Goal: Information Seeking & Learning: Learn about a topic

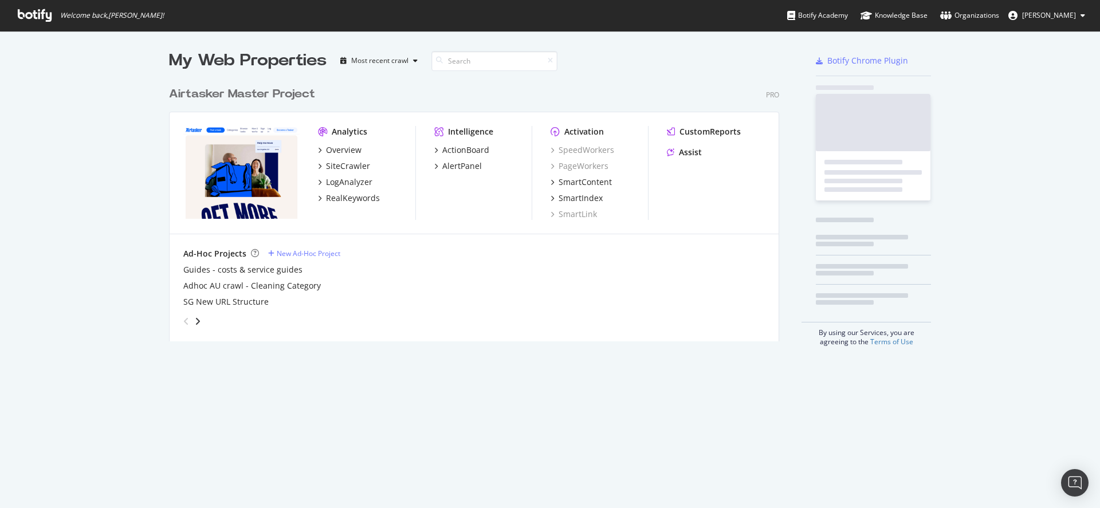
scroll to position [261, 610]
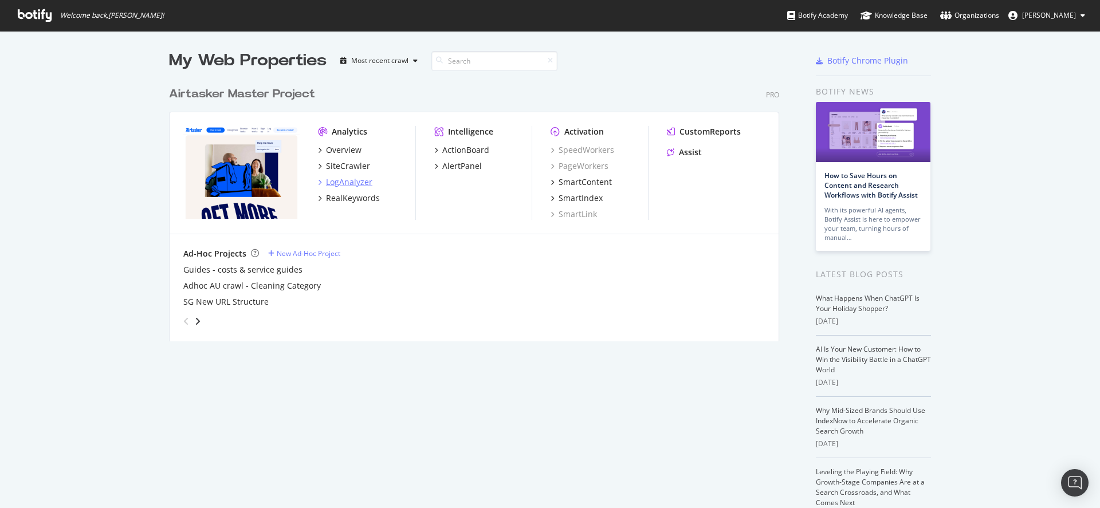
click at [345, 179] on div "LogAnalyzer" at bounding box center [349, 181] width 46 height 11
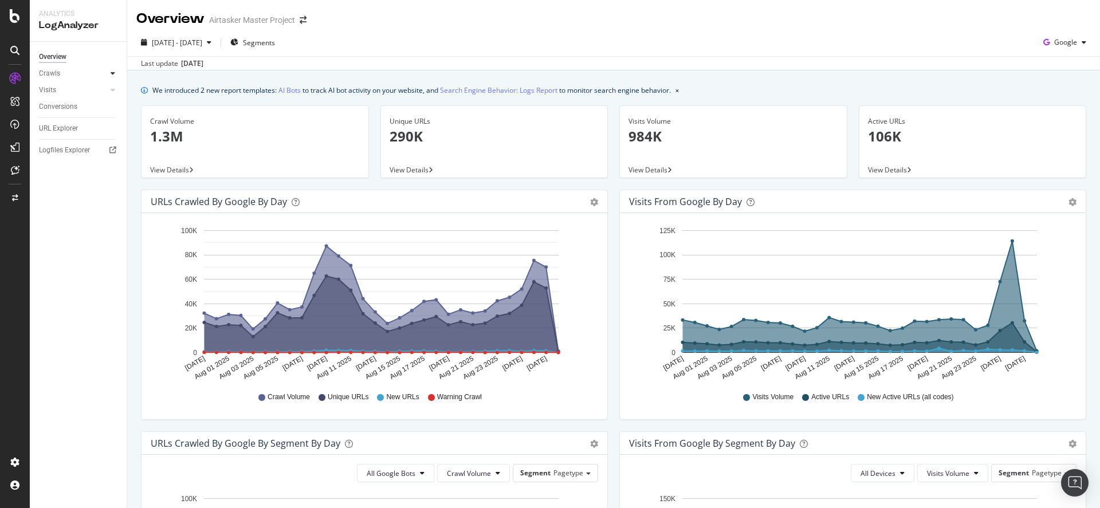
click at [111, 72] on icon at bounding box center [113, 73] width 5 height 7
click at [84, 130] on link "HTTP Codes" at bounding box center [81, 135] width 74 height 12
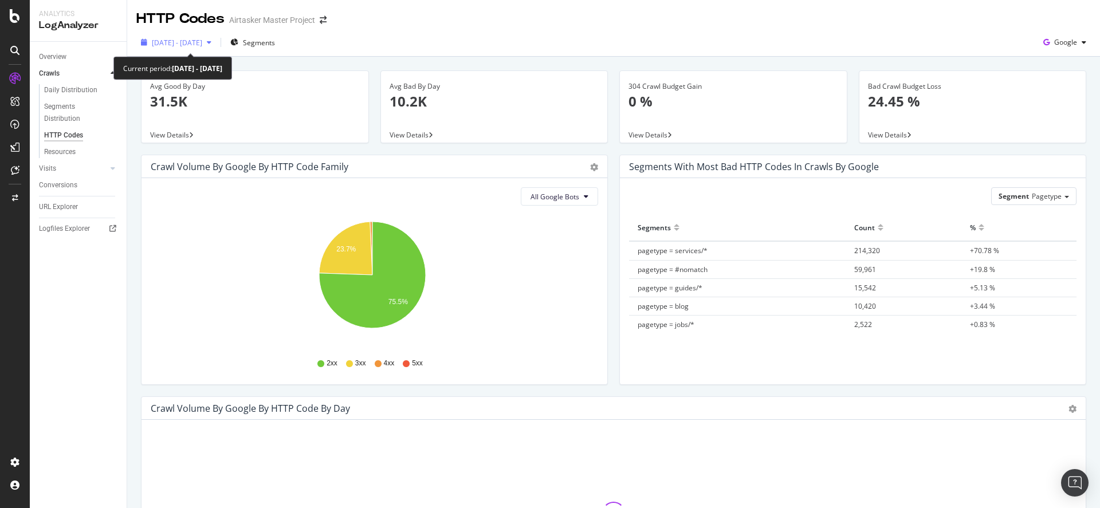
click at [202, 43] on span "[DATE] - [DATE]" at bounding box center [177, 43] width 50 height 10
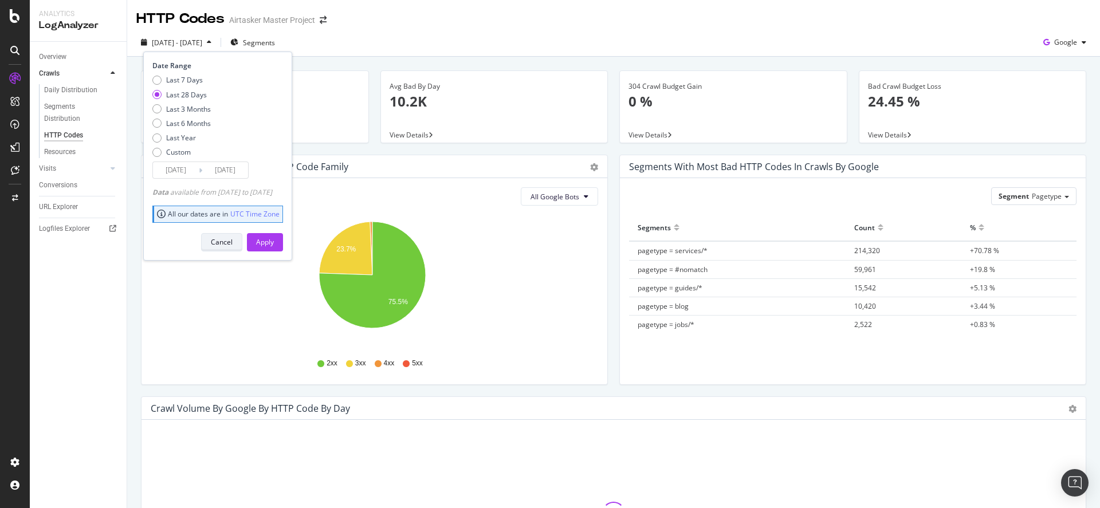
click at [233, 247] on div "Cancel" at bounding box center [222, 242] width 22 height 16
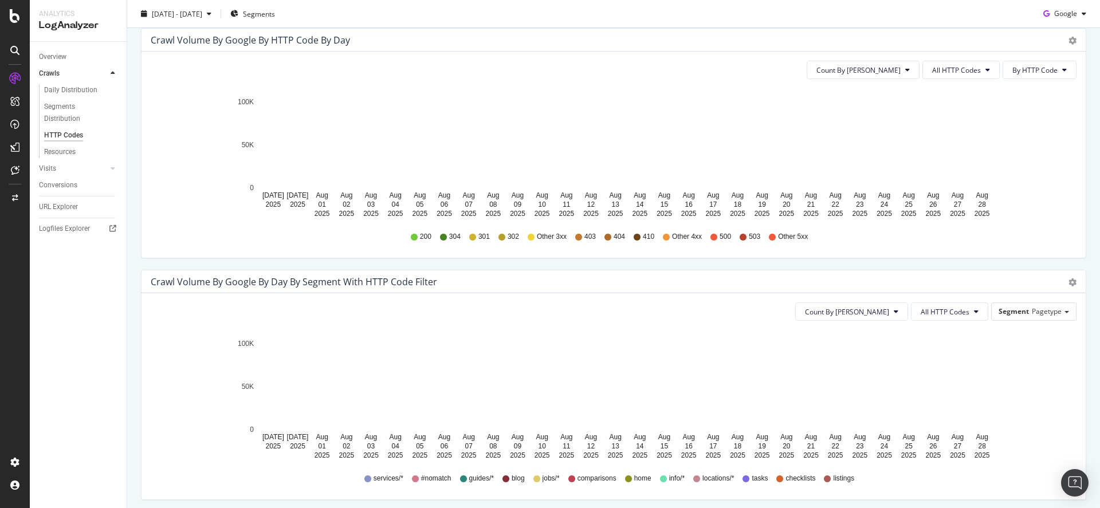
scroll to position [371, 0]
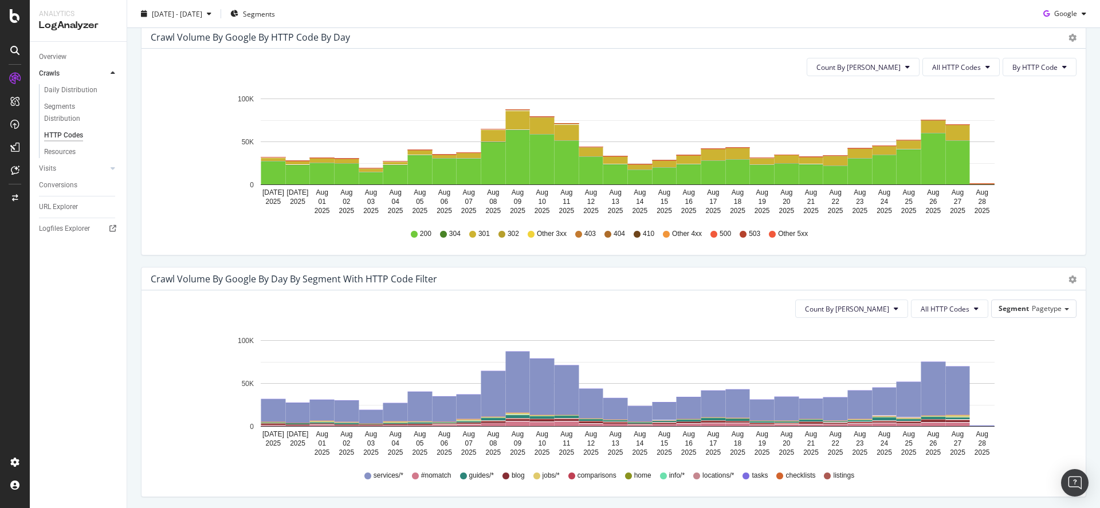
click at [578, 235] on div "403" at bounding box center [585, 234] width 21 height 10
click at [985, 69] on icon at bounding box center [987, 67] width 5 height 7
click at [1012, 69] on span "By HTTP Code" at bounding box center [1034, 67] width 45 height 10
click at [968, 67] on span "All HTTP Codes" at bounding box center [956, 67] width 49 height 10
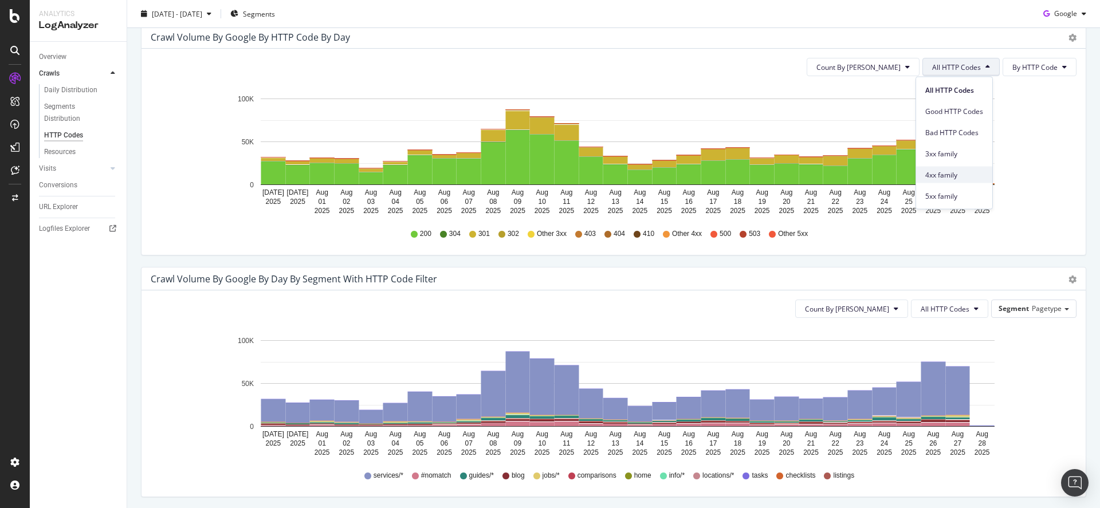
click at [958, 168] on div "4xx family" at bounding box center [954, 175] width 76 height 17
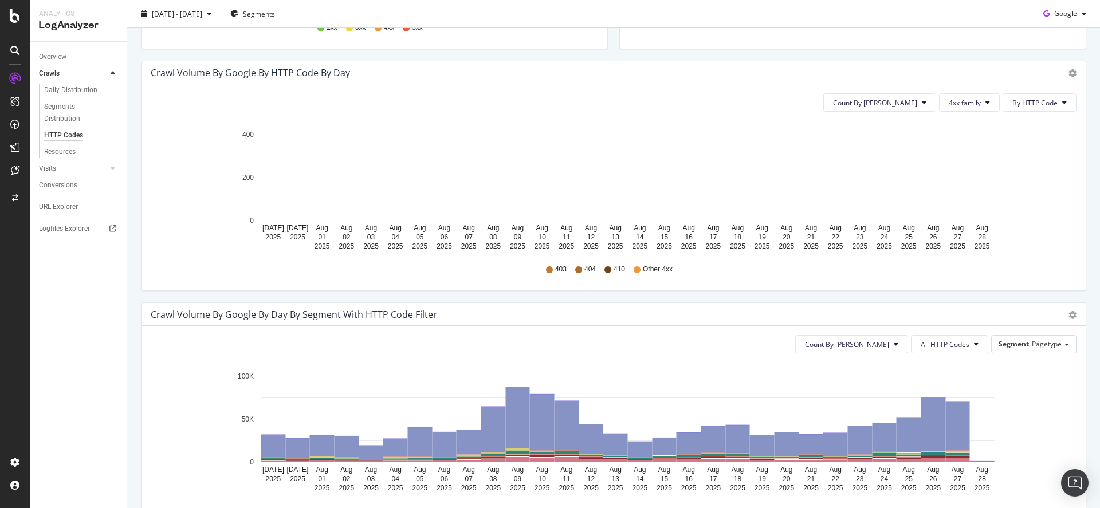
scroll to position [247, 0]
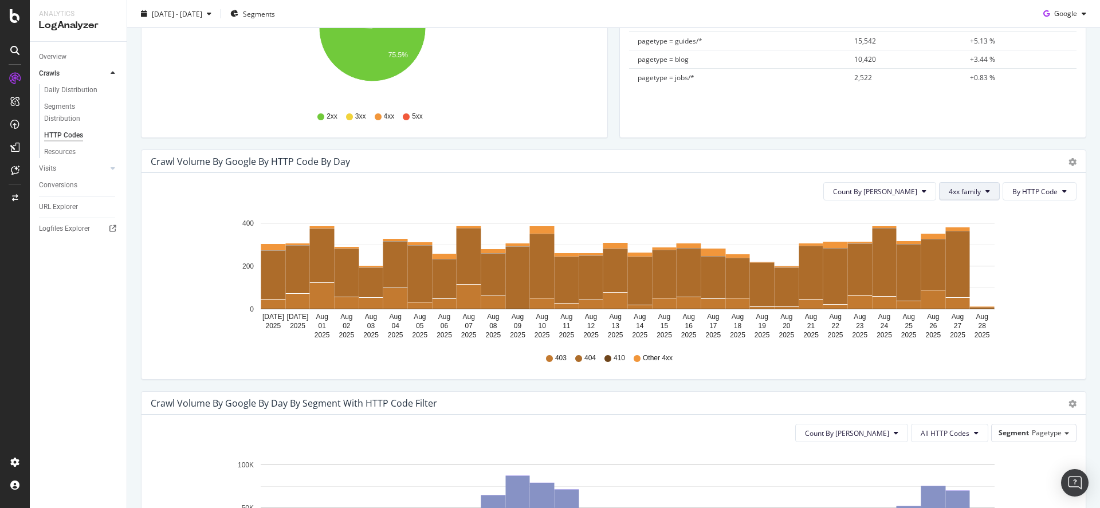
click at [954, 190] on span "4xx family" at bounding box center [964, 192] width 32 height 10
click at [1045, 195] on span "By HTTP Code" at bounding box center [1034, 192] width 45 height 10
click at [985, 193] on icon at bounding box center [987, 191] width 5 height 7
click at [927, 192] on button "Count By [PERSON_NAME]" at bounding box center [879, 191] width 113 height 18
click at [962, 160] on div "Crawl Volume by google by HTTP Code by Day" at bounding box center [601, 161] width 900 height 11
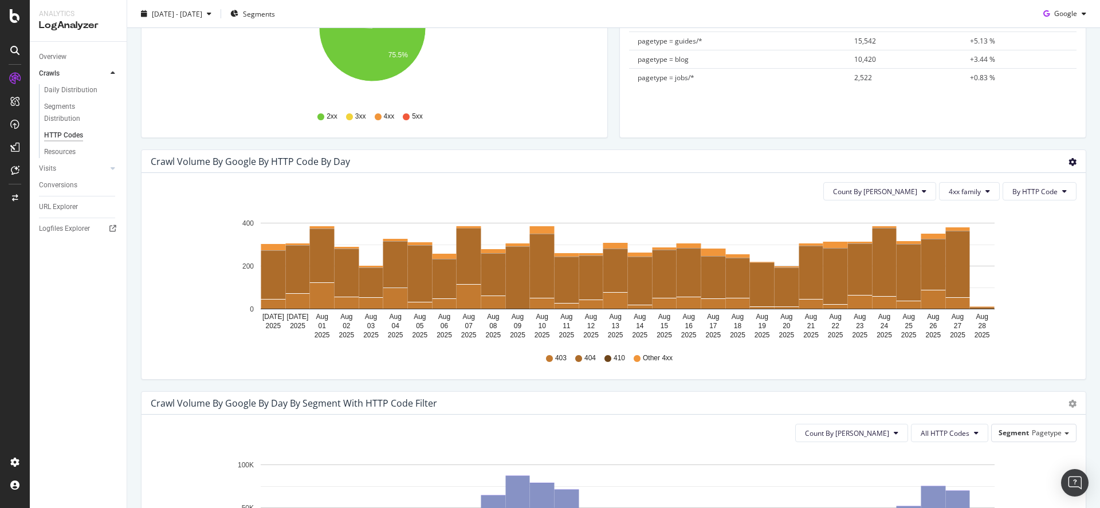
click at [810, 163] on div "Crawl Volume by google by HTTP Code by Day" at bounding box center [601, 161] width 900 height 11
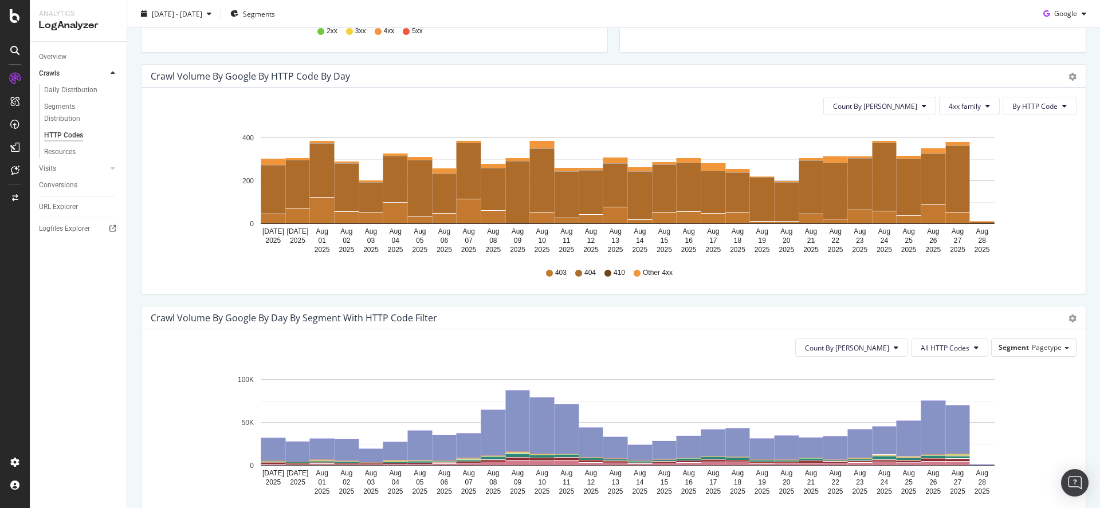
scroll to position [338, 0]
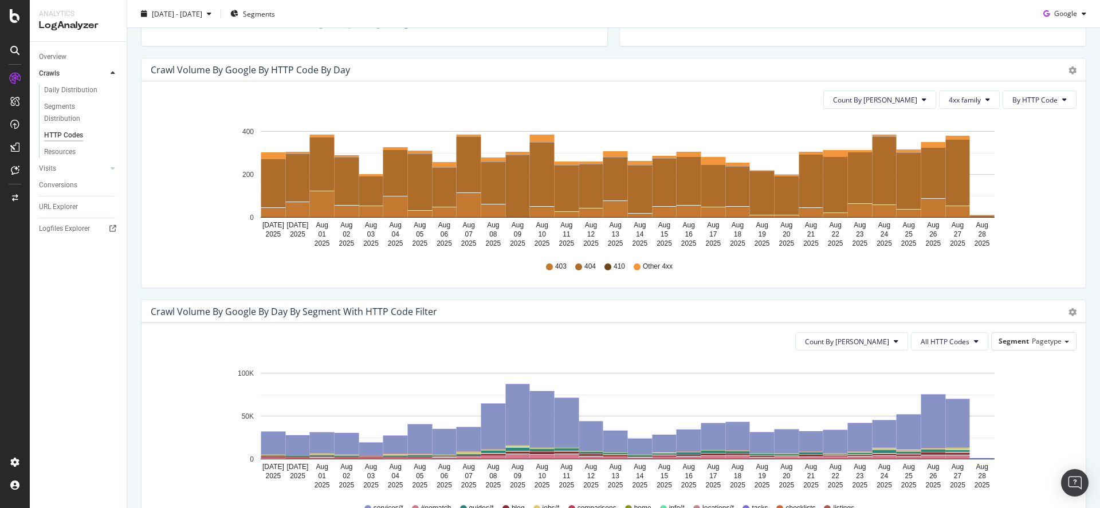
click at [548, 265] on div "403" at bounding box center [556, 267] width 21 height 10
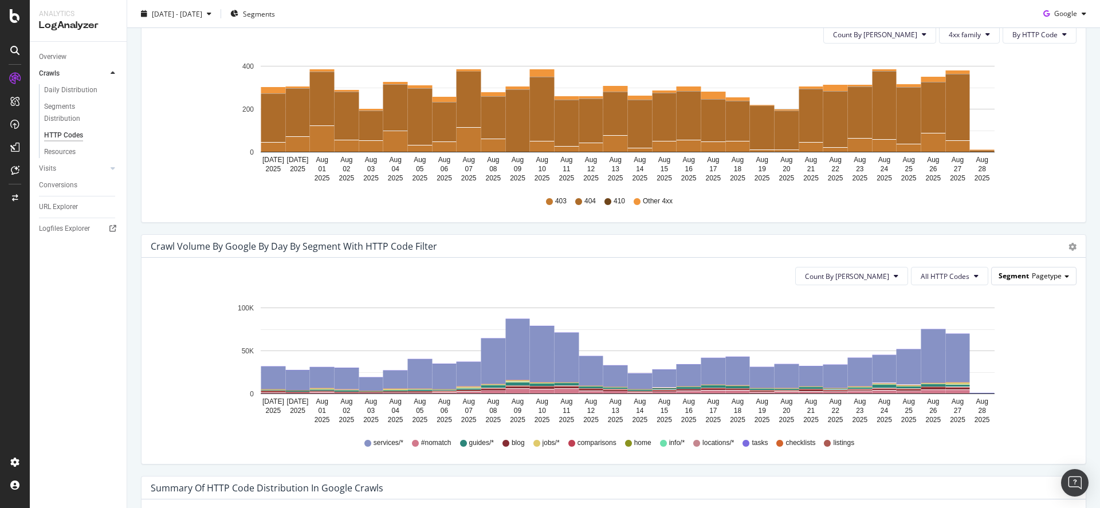
scroll to position [486, 0]
